Goal: Task Accomplishment & Management: Use online tool/utility

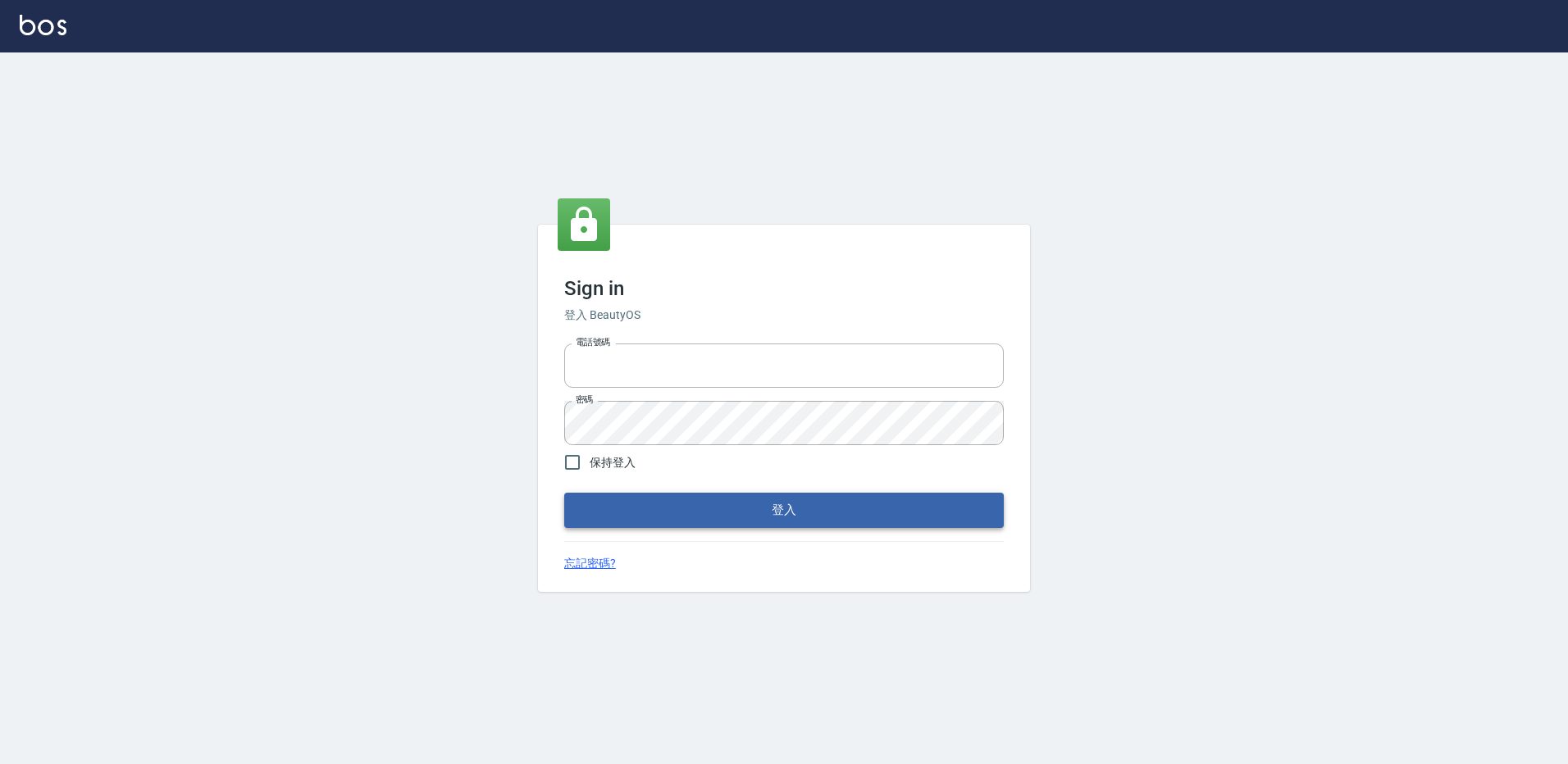
type input "27222158"
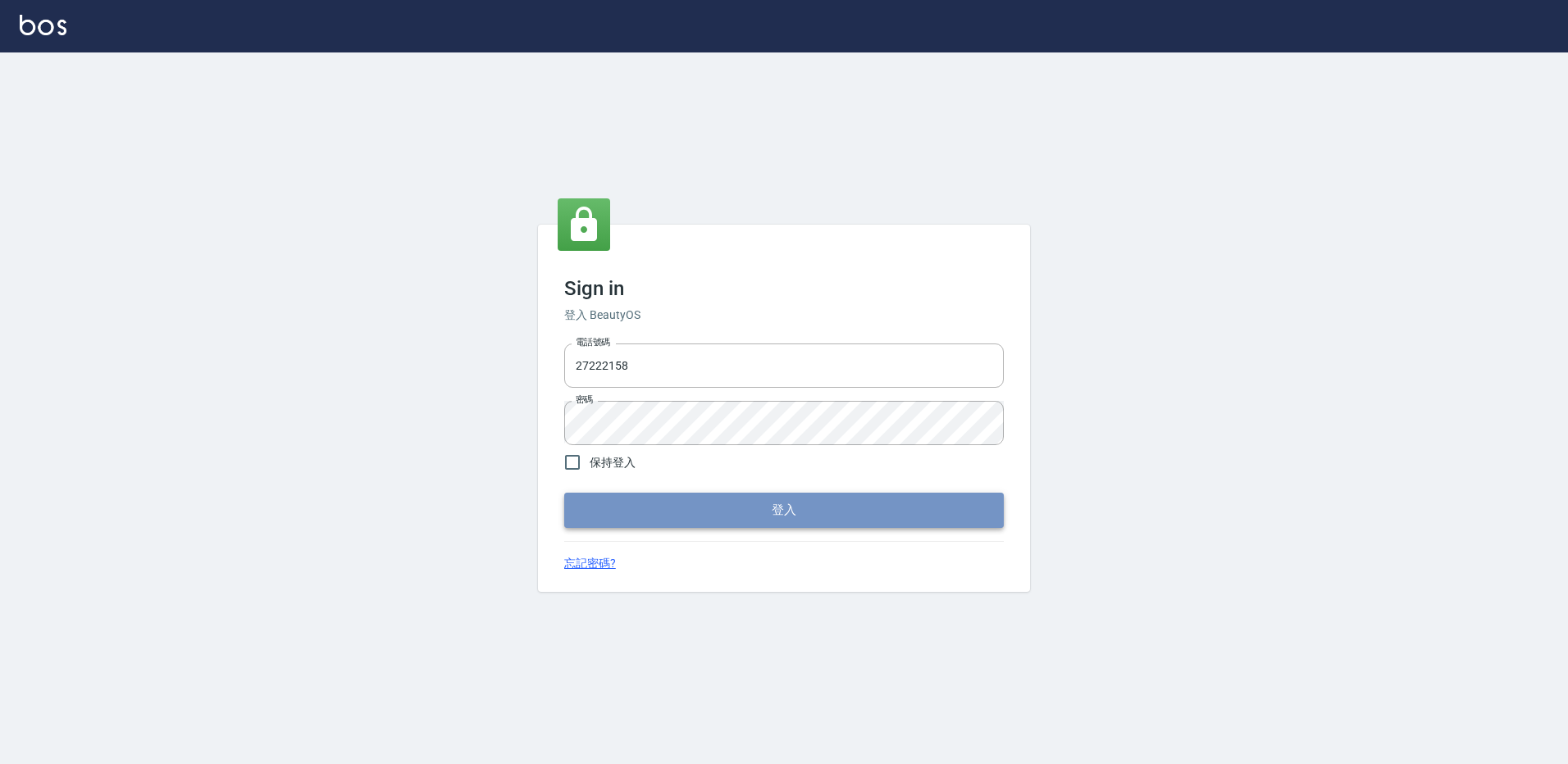
click at [755, 505] on button "登入" at bounding box center [784, 510] width 440 height 34
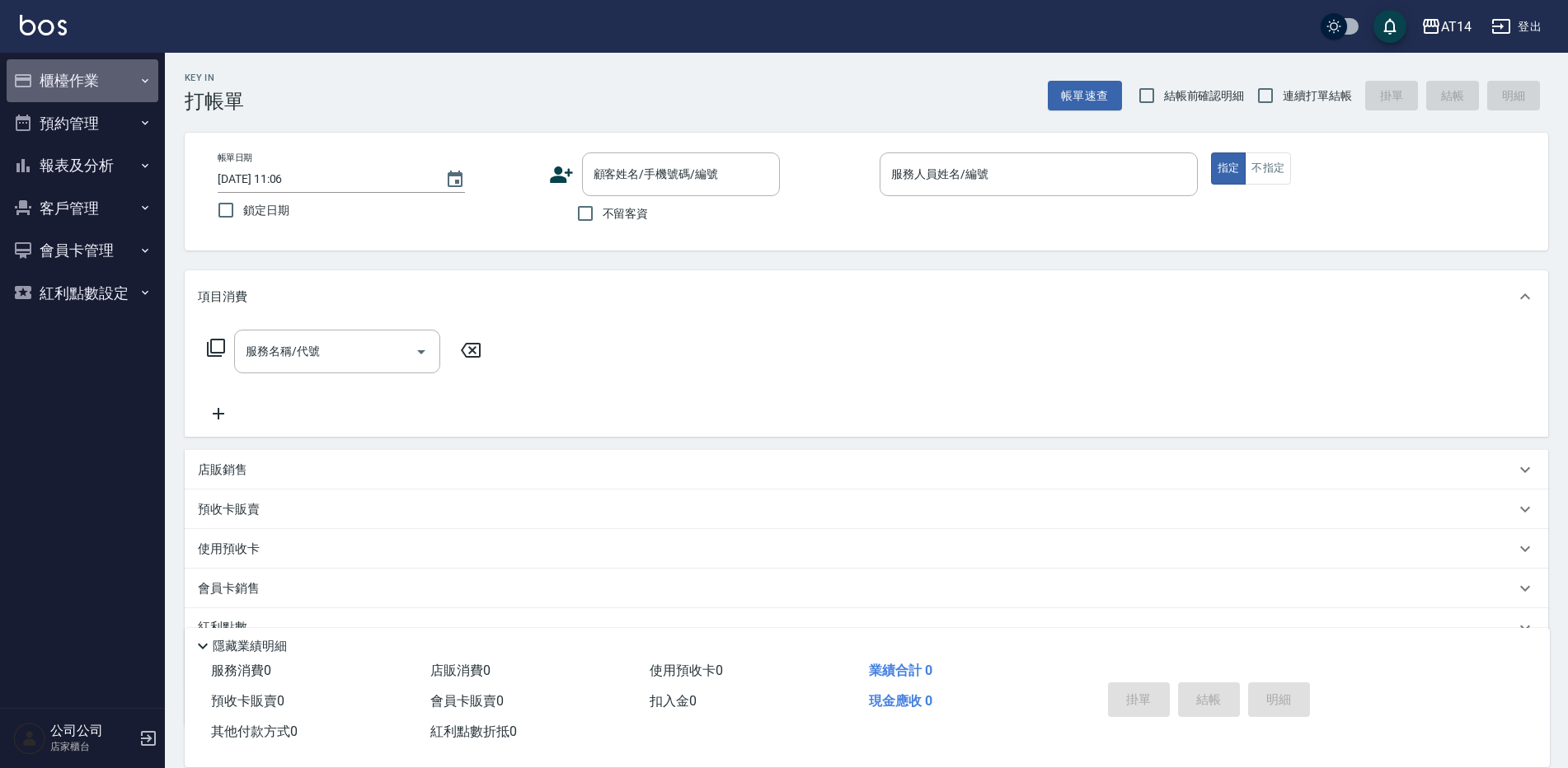
click at [22, 71] on icon "button" at bounding box center [22, 80] width 19 height 20
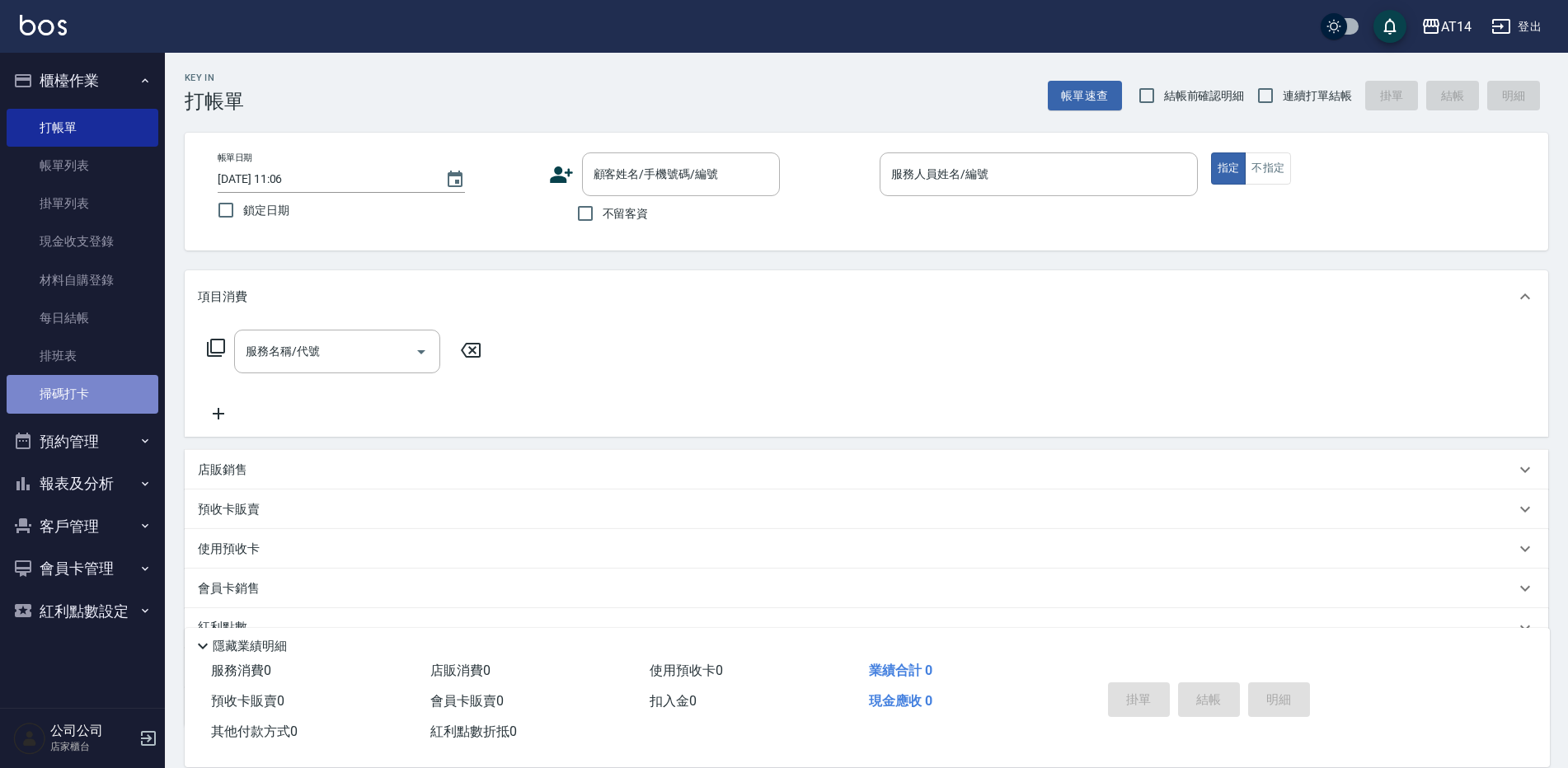
click at [136, 394] on link "掃碼打卡" at bounding box center [82, 394] width 151 height 38
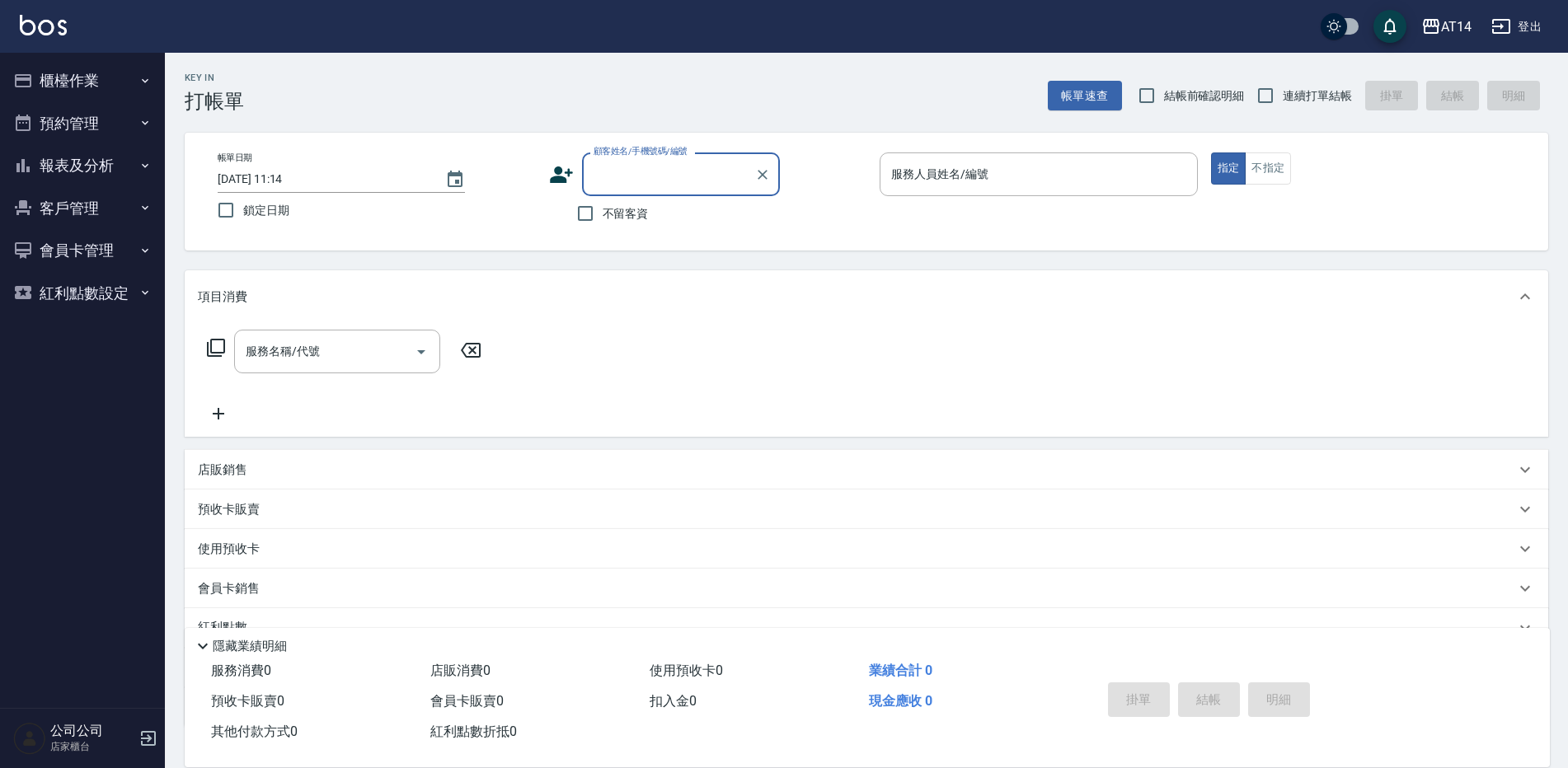
click at [51, 83] on button "櫃檯作業" at bounding box center [82, 81] width 151 height 43
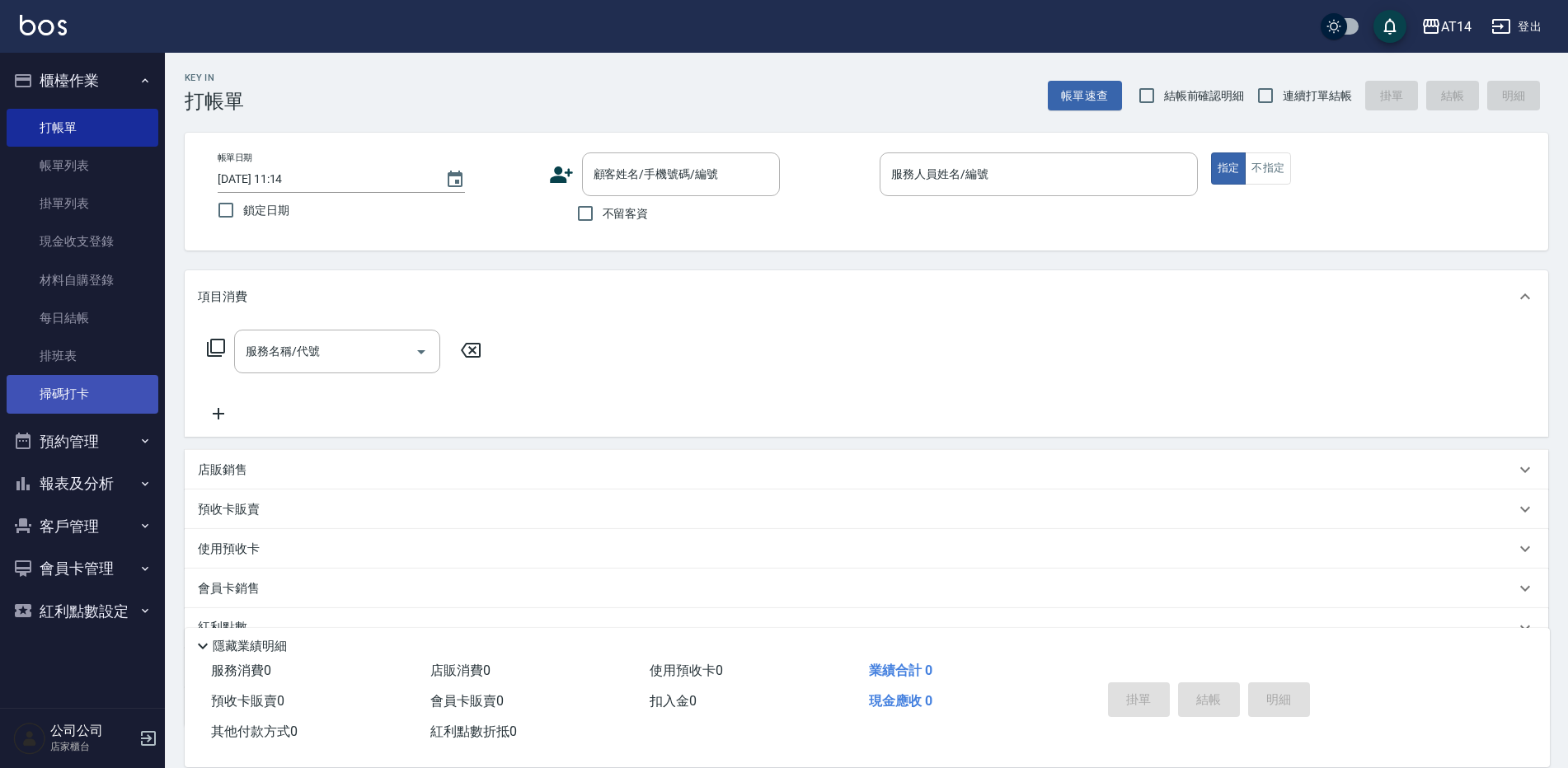
click at [93, 393] on link "掃碼打卡" at bounding box center [82, 394] width 151 height 38
